Goal: Task Accomplishment & Management: Manage account settings

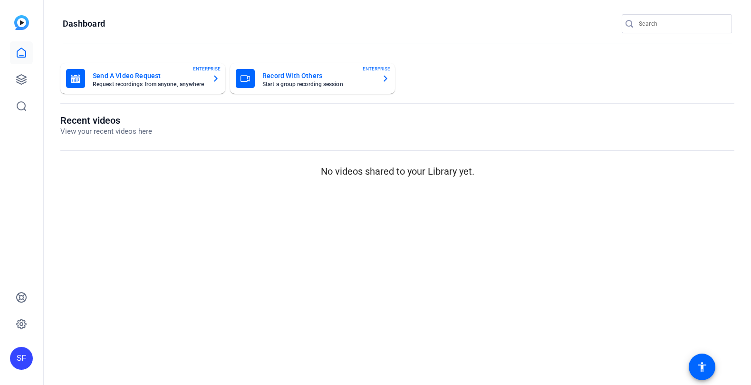
click at [20, 56] on div "If you need any assistance, please visit our HelpCenter , or reach out to our S…" at bounding box center [376, 44] width 728 height 29
click at [21, 74] on icon at bounding box center [21, 79] width 11 height 11
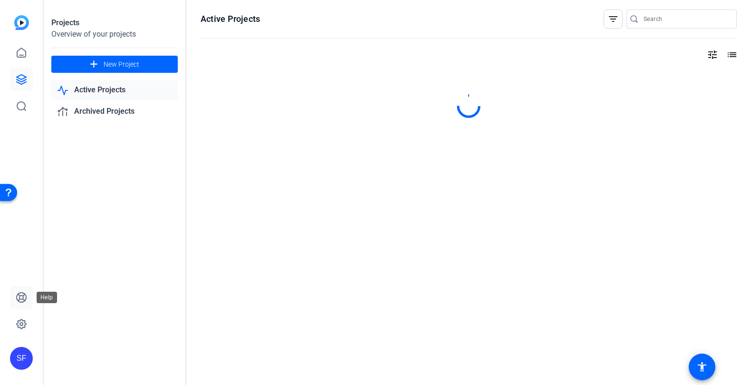
click at [22, 300] on icon at bounding box center [21, 297] width 11 height 11
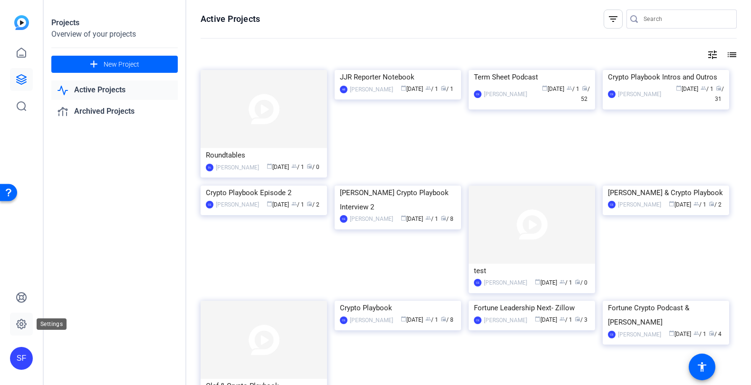
click at [18, 317] on link at bounding box center [21, 323] width 23 height 23
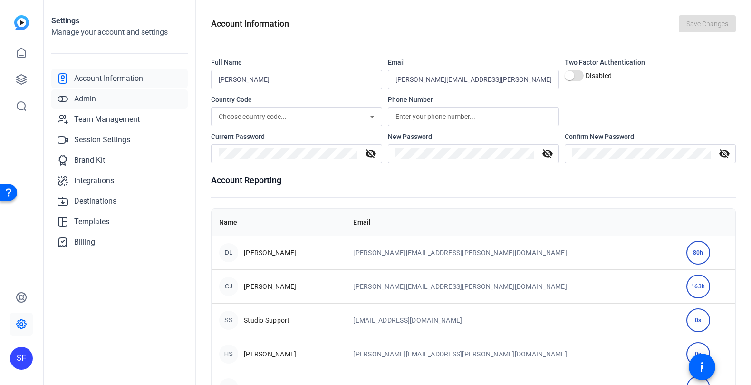
click at [106, 101] on link "Admin" at bounding box center [119, 98] width 137 height 19
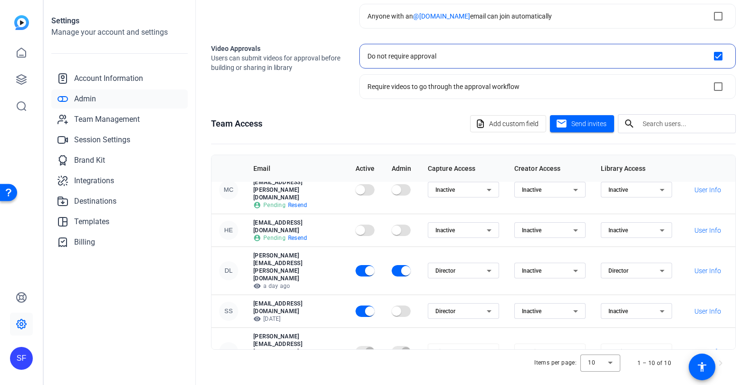
scroll to position [120, 0]
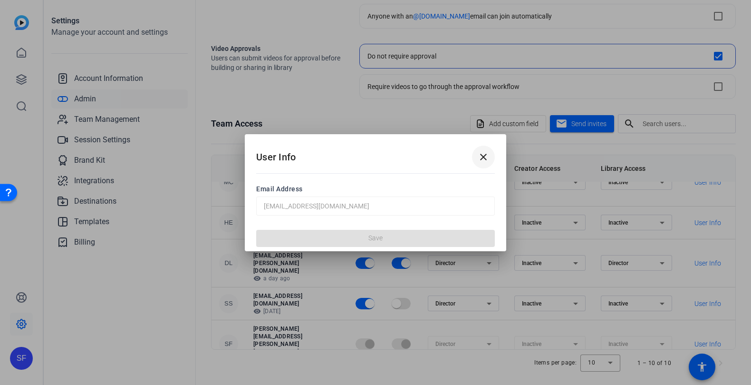
click at [480, 160] on mat-icon "close" at bounding box center [483, 156] width 11 height 11
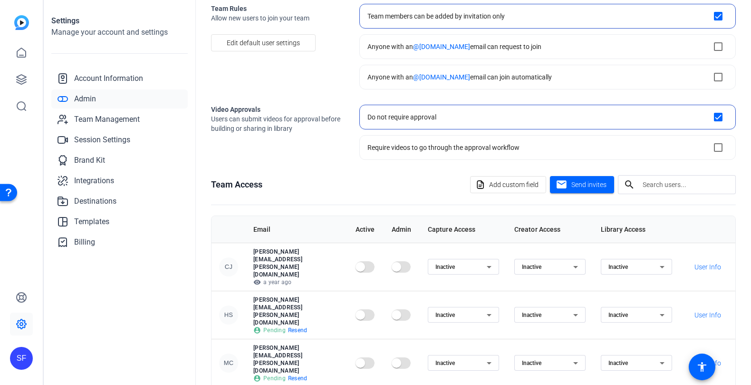
scroll to position [120, 0]
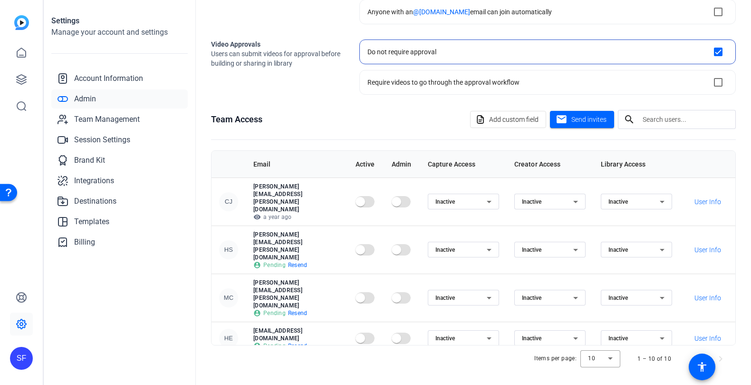
click at [287, 197] on td "[PERSON_NAME][EMAIL_ADDRESS][PERSON_NAME][DOMAIN_NAME] visibility a year ago" at bounding box center [297, 201] width 102 height 48
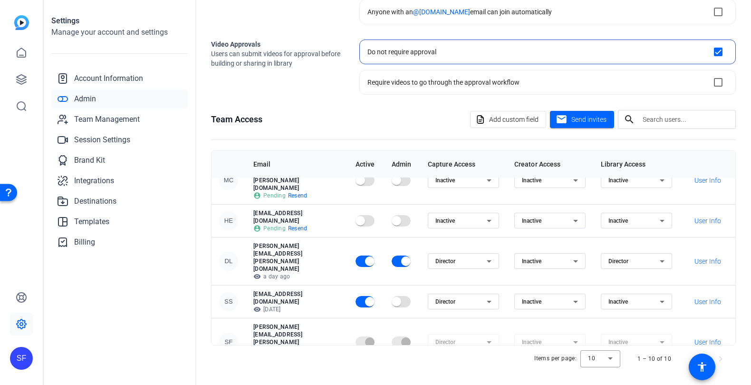
scroll to position [120, 0]
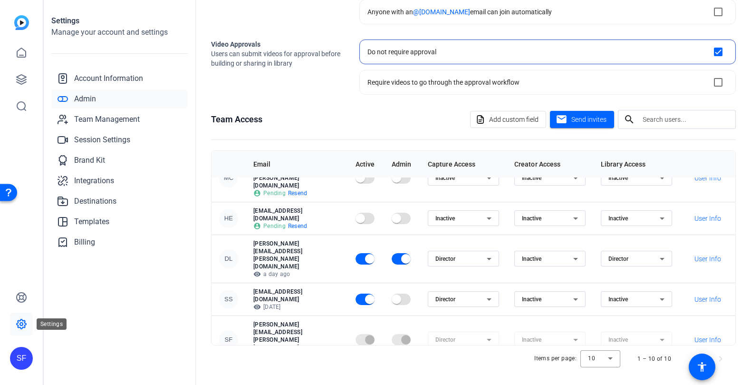
click at [21, 328] on icon at bounding box center [21, 323] width 11 height 11
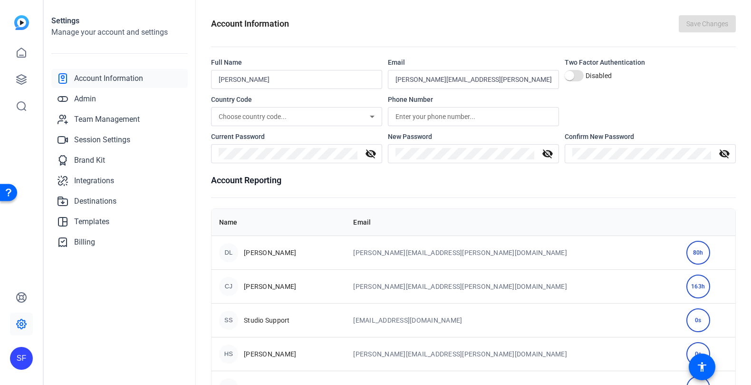
click at [24, 351] on div "SF" at bounding box center [21, 358] width 23 height 23
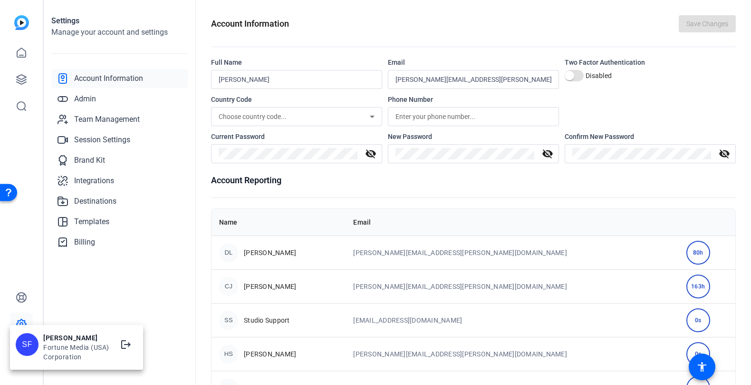
click at [143, 281] on div at bounding box center [375, 192] width 751 height 385
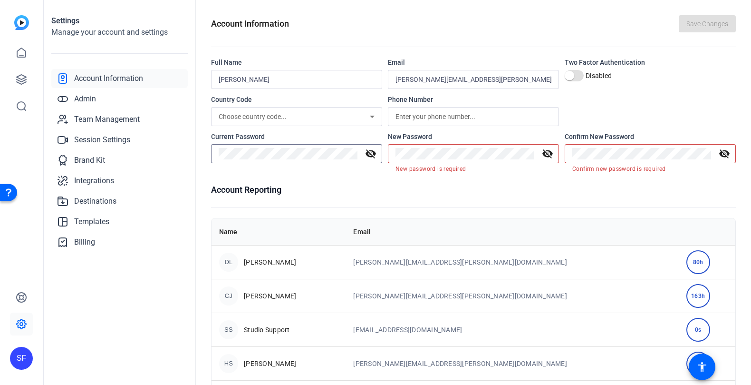
click at [371, 195] on h1 "Account Reporting" at bounding box center [473, 189] width 525 height 13
click at [374, 156] on mat-icon "visibility_off" at bounding box center [371, 153] width 23 height 11
click at [546, 155] on mat-icon "visibility_off" at bounding box center [547, 153] width 23 height 11
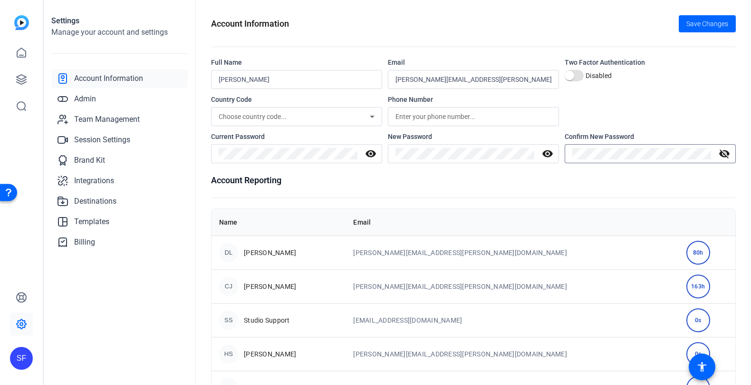
click at [726, 151] on mat-icon "visibility_off" at bounding box center [724, 153] width 23 height 11
click at [711, 101] on div "Country Code Choose country code... Phone Number" at bounding box center [473, 110] width 525 height 31
click at [710, 22] on span "Save Changes" at bounding box center [708, 24] width 42 height 10
click at [26, 321] on icon at bounding box center [21, 323] width 11 height 11
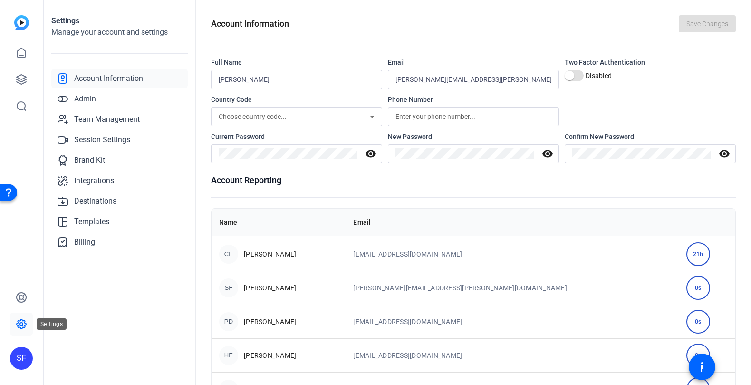
click at [30, 330] on link at bounding box center [21, 323] width 23 height 23
click at [24, 362] on div "SF" at bounding box center [21, 358] width 23 height 23
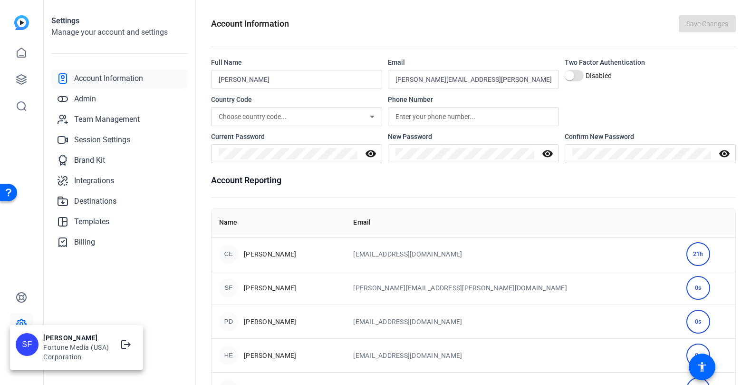
click at [34, 346] on div "SF" at bounding box center [27, 344] width 23 height 23
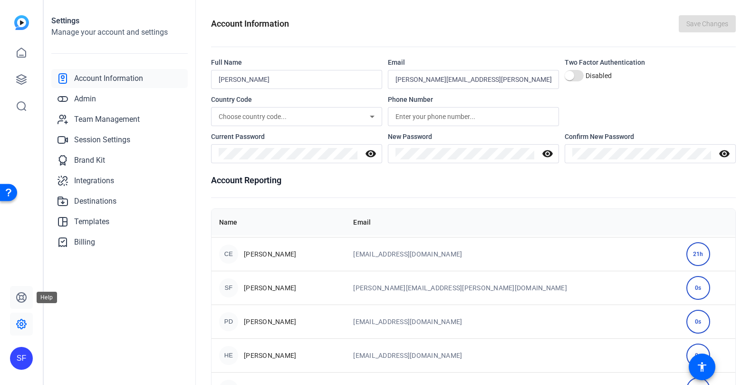
click at [24, 301] on icon at bounding box center [22, 298] width 10 height 10
click at [22, 74] on icon at bounding box center [21, 79] width 11 height 11
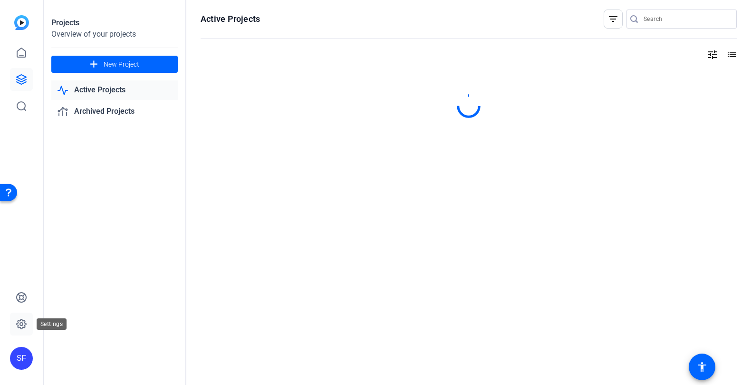
click at [20, 319] on icon at bounding box center [21, 323] width 11 height 11
